Goal: Information Seeking & Learning: Learn about a topic

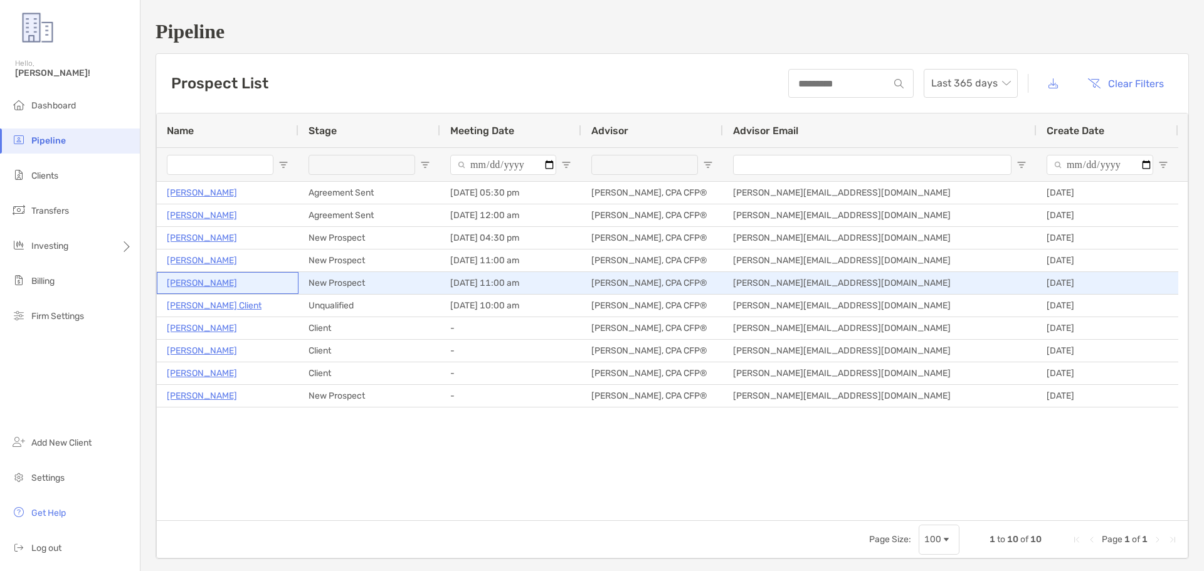
click at [210, 282] on p "[PERSON_NAME]" at bounding box center [202, 283] width 70 height 16
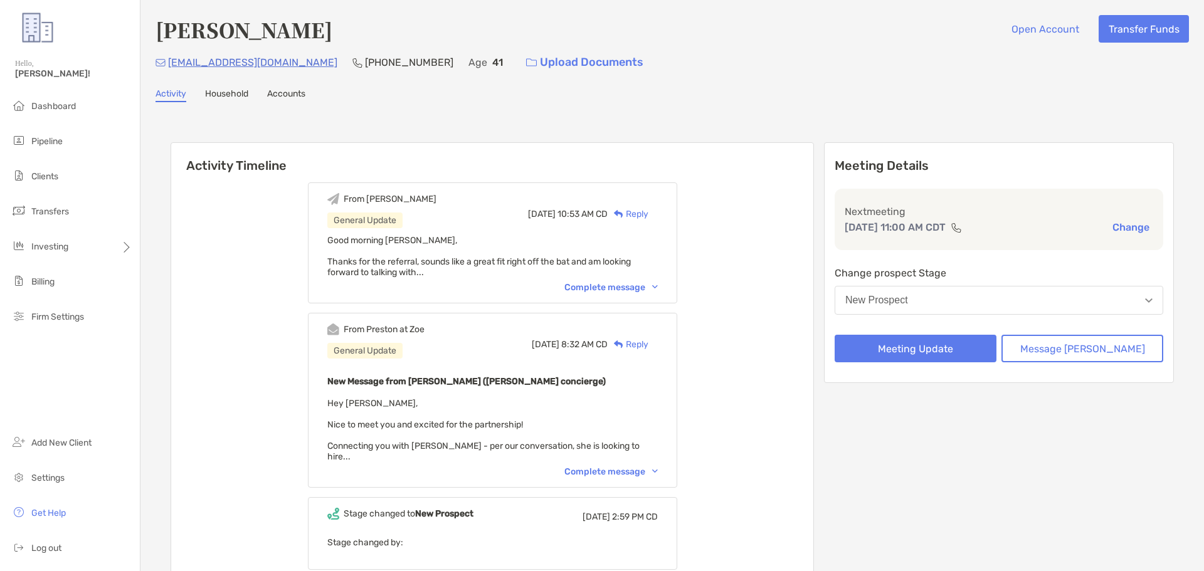
click at [854, 117] on div "Activity Timeline From Bennett General Update Mon, Oct 6 10:53 AM CD Reply Good…" at bounding box center [673, 407] width 1034 height 584
click at [841, 72] on div "plumbermckay@yahoo.com (678) 334-7506 Age 41 Upload Documents" at bounding box center [673, 62] width 1034 height 27
click at [307, 360] on div "From Bennett General Update Mon, Oct 6 10:53 AM CD Reply Good morning Preston, …" at bounding box center [492, 420] width 642 height 494
click at [884, 83] on div "Anna Mckay Open Account Transfer Funds plumbermckay@yahoo.com (678) 334-7506 Ag…" at bounding box center [673, 357] width 1064 height 714
click at [511, 97] on div "Activity Household Accounts" at bounding box center [673, 95] width 1034 height 14
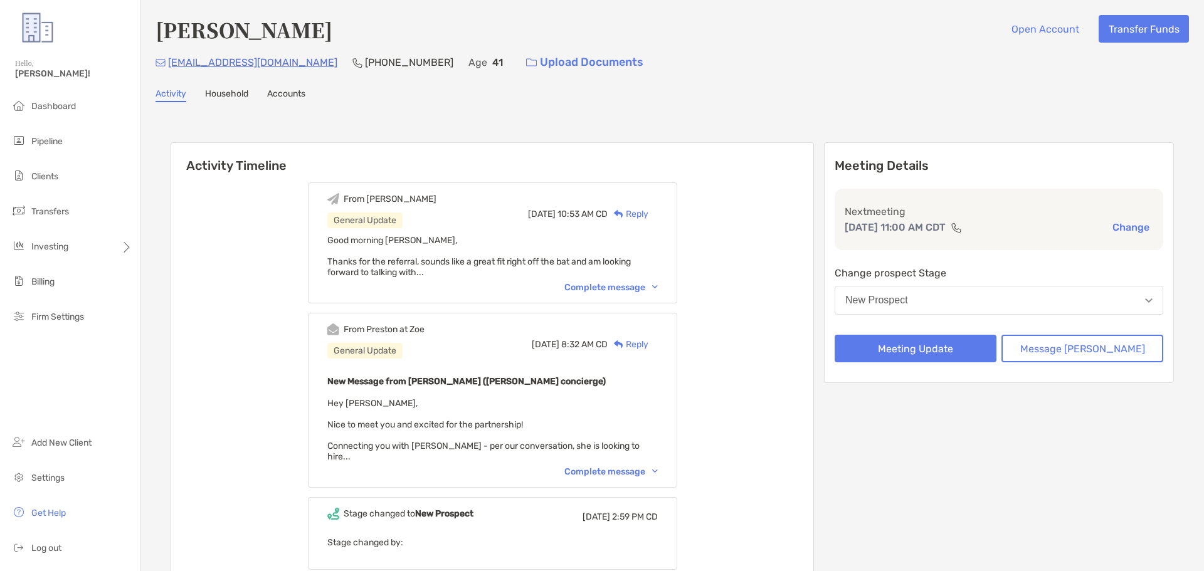
click at [361, 314] on div "From Preston at Zoe General Update Mon, Oct 6 8:32 AM CD Reply New Message from…" at bounding box center [492, 400] width 369 height 175
click at [397, 255] on div "Good morning Preston, Thanks for the referral, sounds like a great fit right of…" at bounding box center [492, 256] width 331 height 43
